Goal: Task Accomplishment & Management: Complete application form

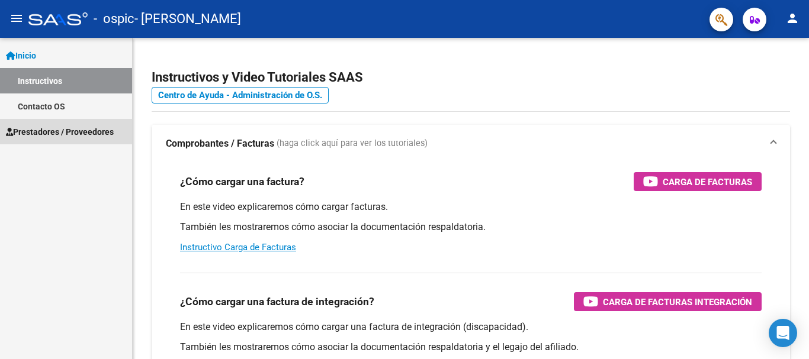
click at [91, 140] on link "Prestadores / Proveedores" at bounding box center [66, 131] width 132 height 25
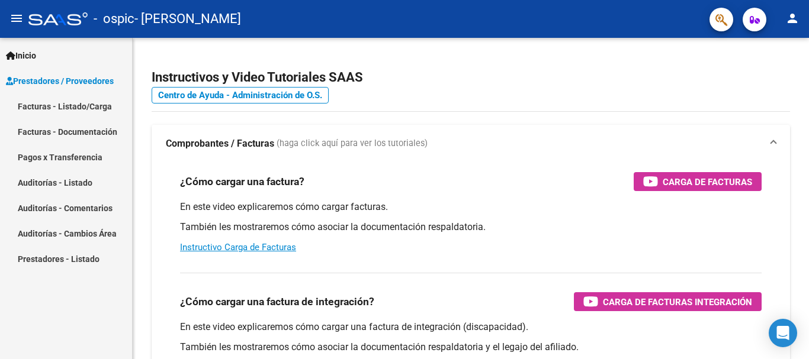
click at [102, 130] on link "Facturas - Documentación" at bounding box center [66, 131] width 132 height 25
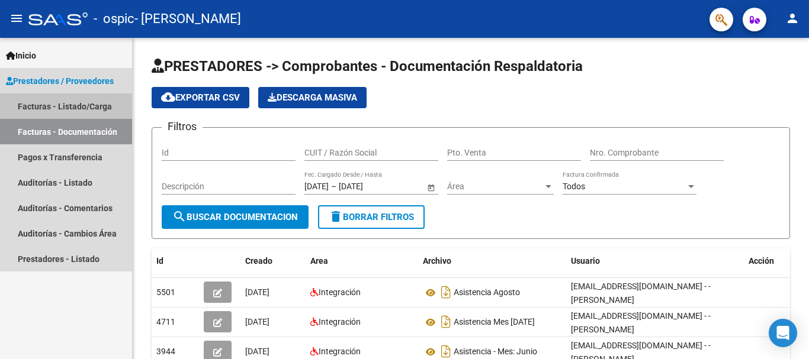
click at [101, 101] on link "Facturas - Listado/Carga" at bounding box center [66, 106] width 132 height 25
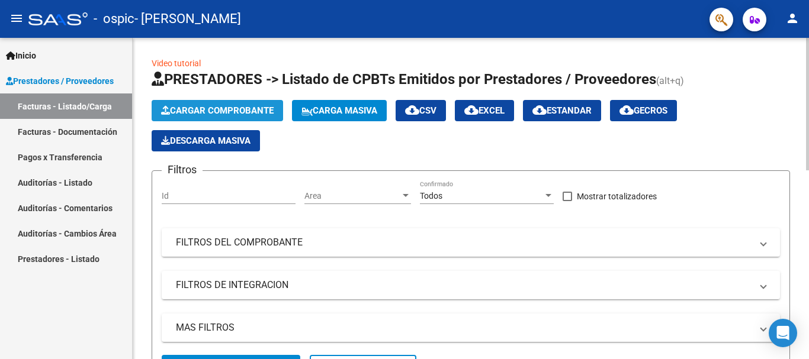
click at [250, 109] on span "Cargar Comprobante" at bounding box center [217, 110] width 112 height 11
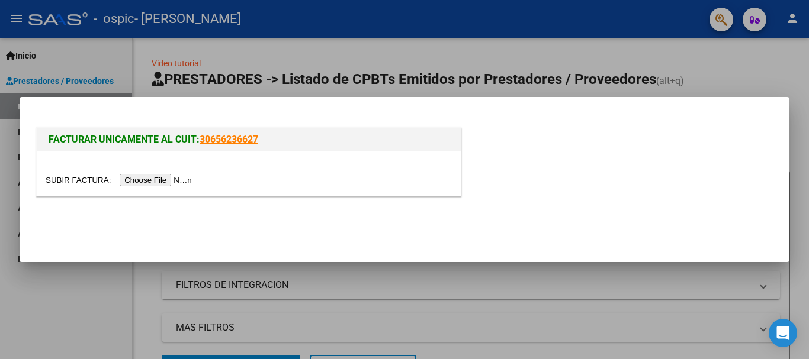
click at [173, 176] on input "file" at bounding box center [121, 180] width 150 height 12
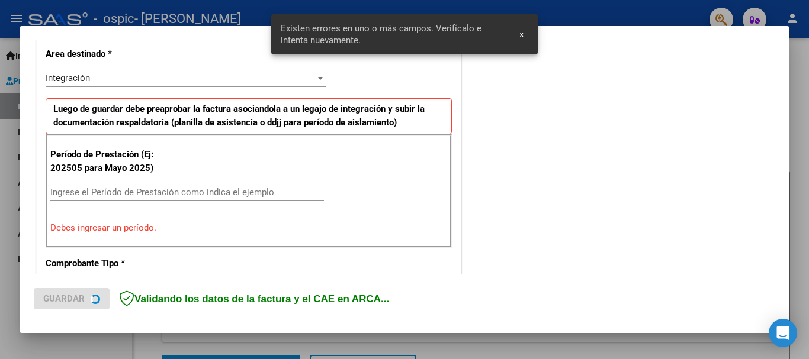
scroll to position [274, 0]
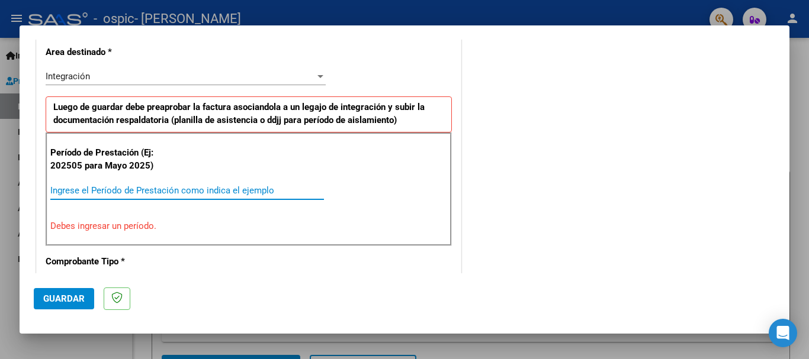
click at [85, 194] on input "Ingrese el Período de Prestación como indica el ejemplo" at bounding box center [187, 190] width 274 height 11
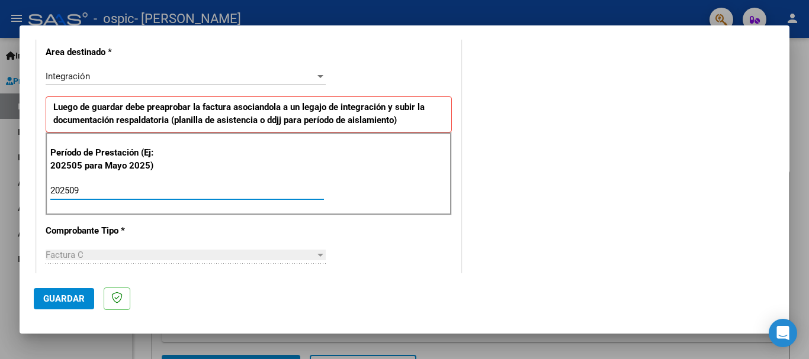
type input "202509"
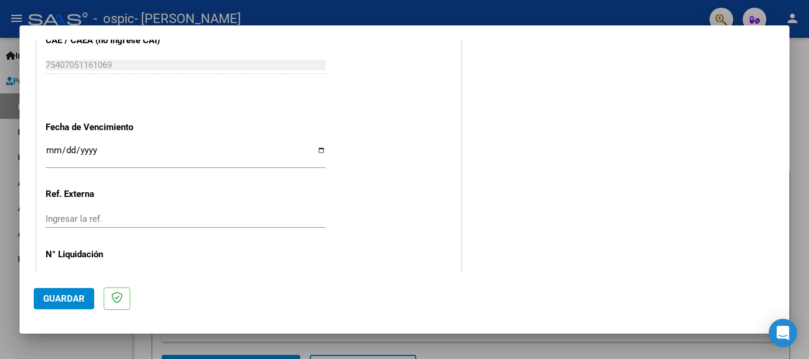
scroll to position [788, 0]
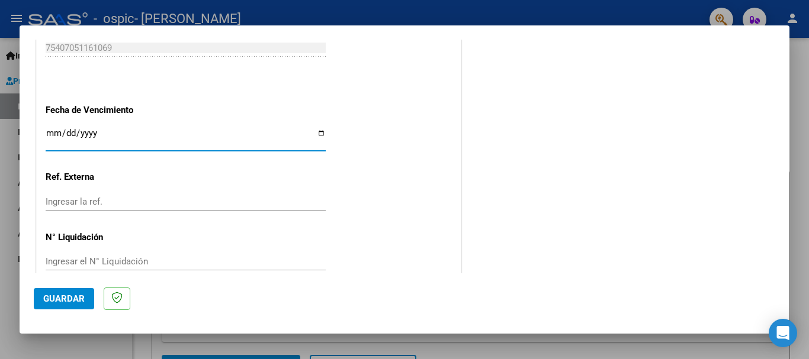
click at [51, 135] on input "Ingresar la fecha" at bounding box center [186, 137] width 280 height 19
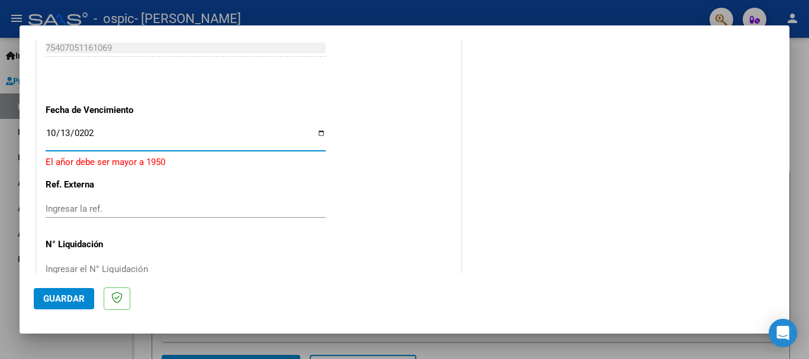
type input "[DATE]"
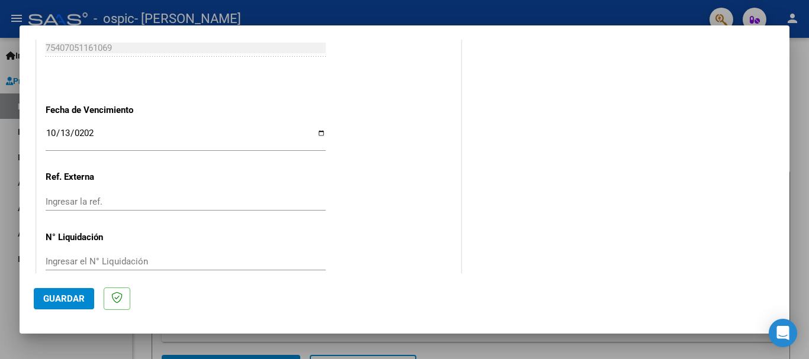
scroll to position [808, 0]
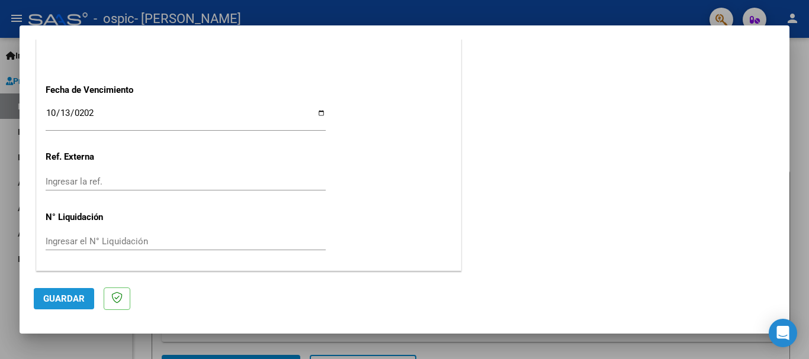
click at [66, 301] on span "Guardar" at bounding box center [63, 299] width 41 height 11
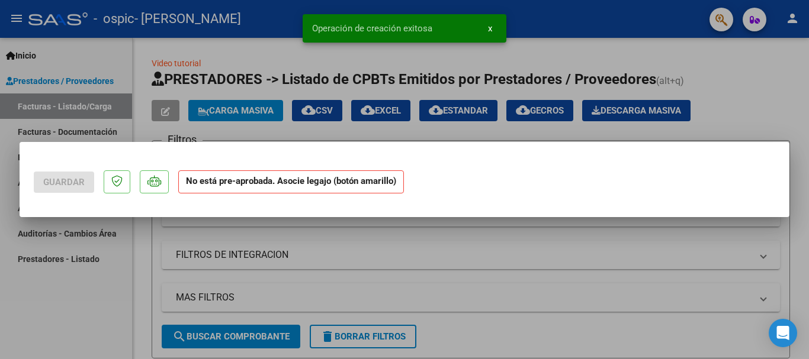
scroll to position [0, 0]
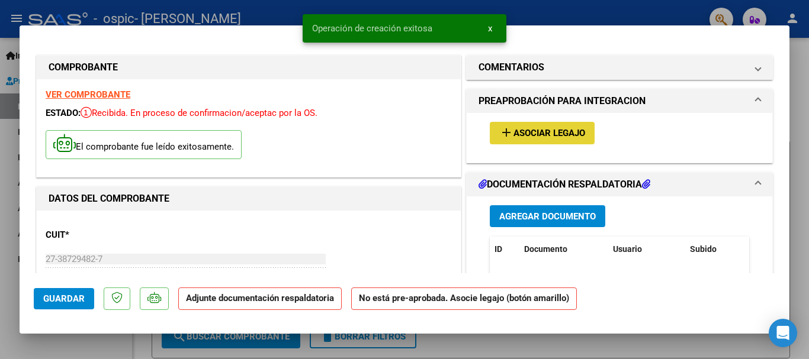
click at [510, 127] on button "add Asociar Legajo" at bounding box center [542, 133] width 105 height 22
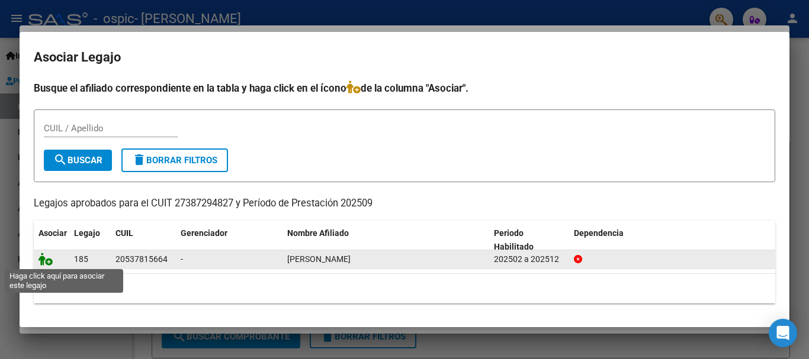
click at [46, 263] on icon at bounding box center [45, 259] width 14 height 13
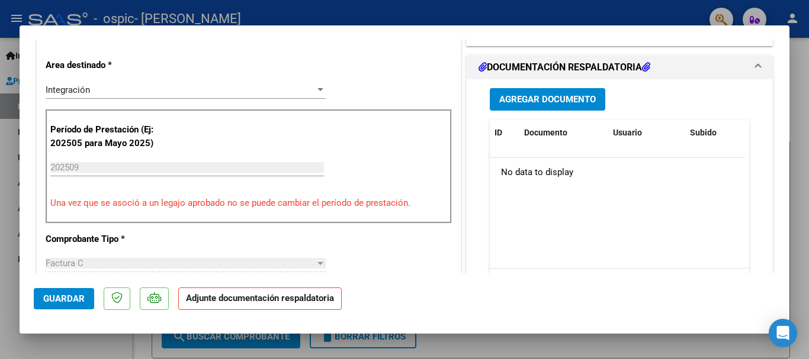
scroll to position [286, 0]
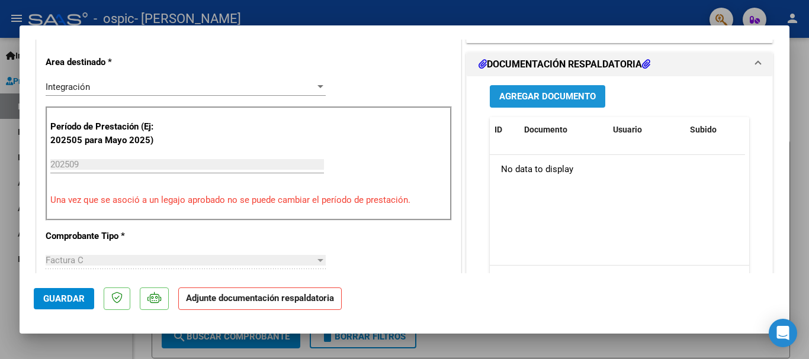
click at [596, 100] on button "Agregar Documento" at bounding box center [547, 96] width 115 height 22
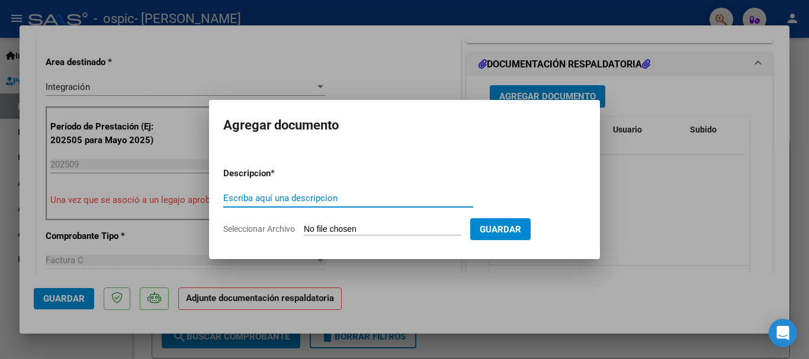
click at [241, 194] on input "Escriba aquí una descripcion" at bounding box center [348, 198] width 250 height 11
type input "Asistencia mes septiembre - 2025"
click at [369, 233] on input "Seleccionar Archivo" at bounding box center [382, 229] width 157 height 11
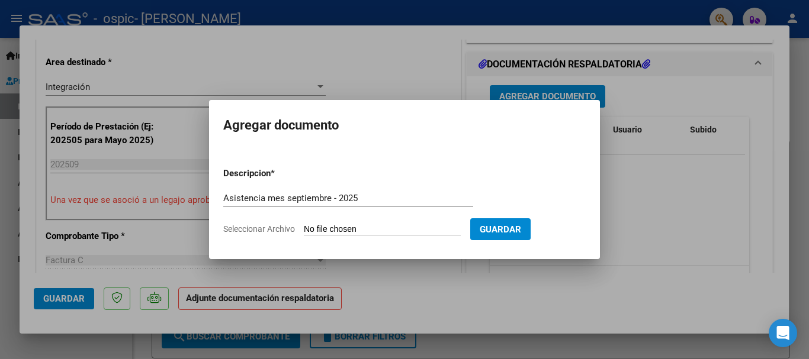
type input "C:\fakepath\Asistencia [PERSON_NAME]- [DATE].pdf"
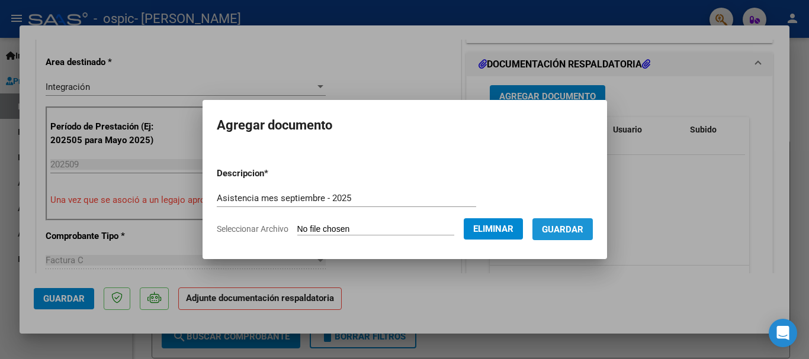
click at [577, 239] on button "Guardar" at bounding box center [562, 229] width 60 height 22
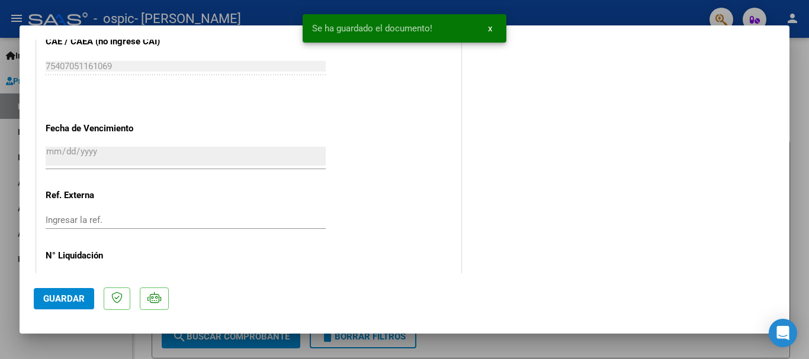
scroll to position [826, 0]
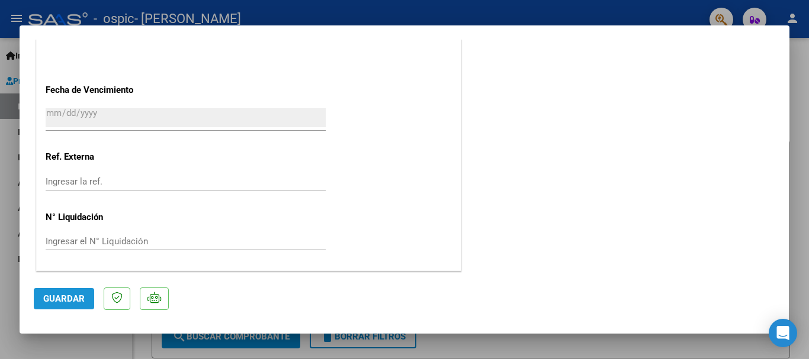
click at [78, 296] on span "Guardar" at bounding box center [63, 299] width 41 height 11
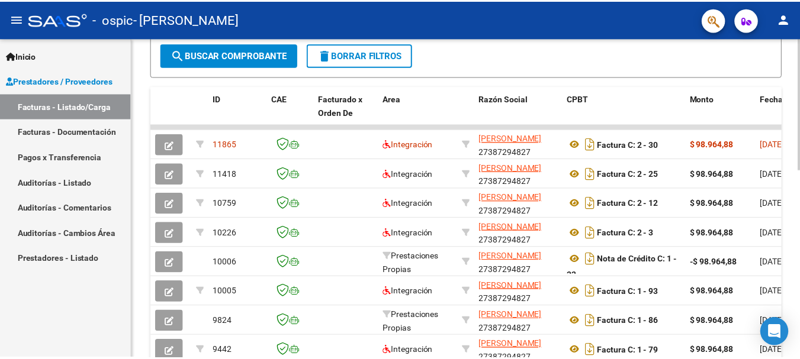
scroll to position [314, 0]
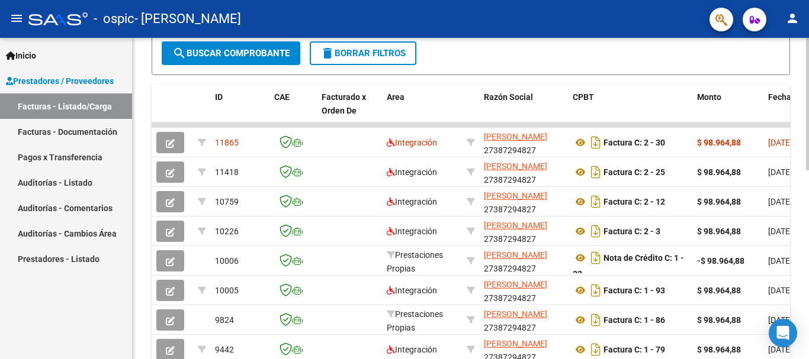
click at [799, 203] on div at bounding box center [807, 236] width 3 height 133
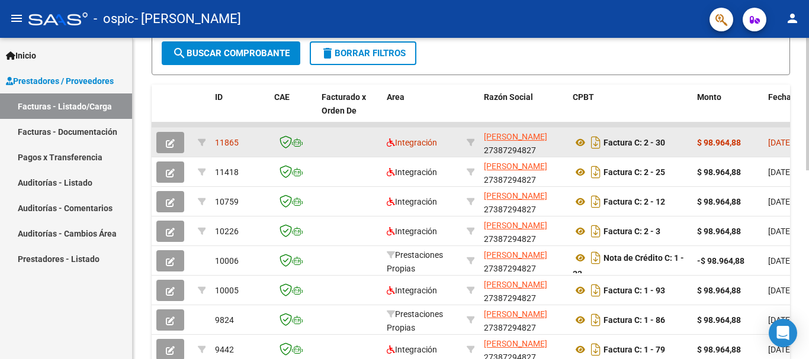
click at [767, 148] on datatable-body-cell "[DATE]" at bounding box center [789, 142] width 53 height 29
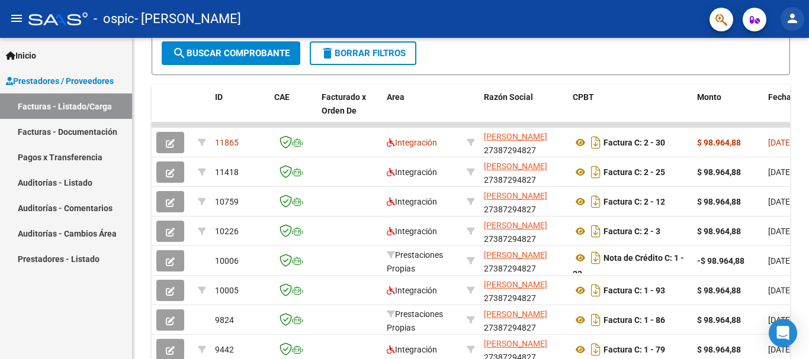
click at [799, 20] on button "person" at bounding box center [792, 19] width 24 height 24
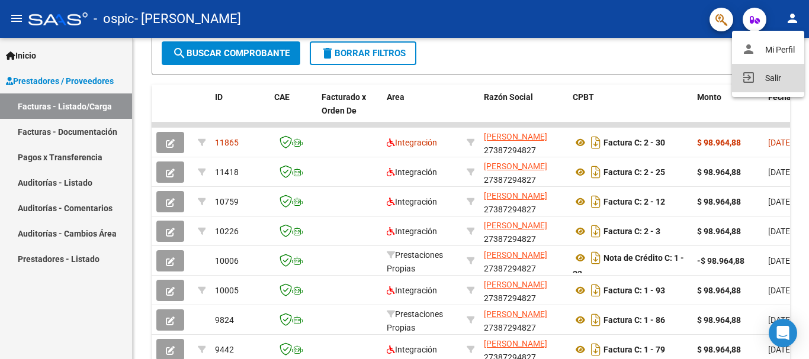
click at [758, 83] on button "exit_to_app Salir" at bounding box center [768, 78] width 72 height 28
